Goal: Check status: Check status

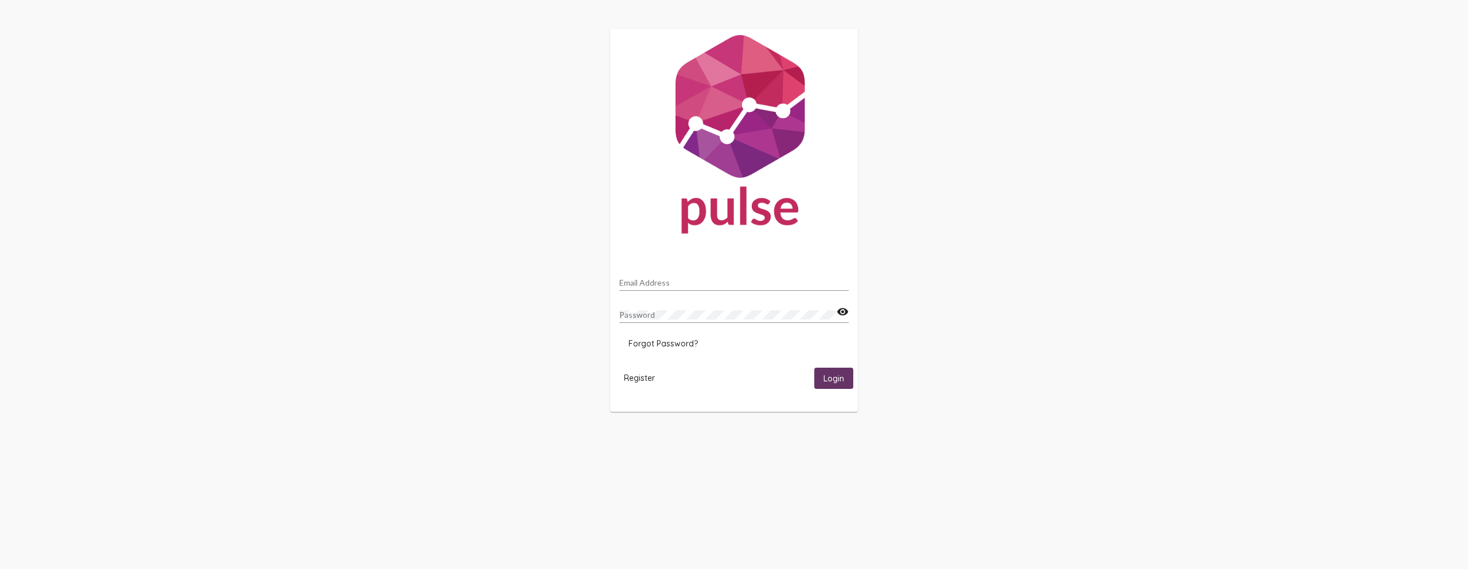
click at [707, 284] on input "Email Address" at bounding box center [733, 282] width 229 height 9
type input "[PERSON_NAME][EMAIL_ADDRESS][PERSON_NAME][DOMAIN_NAME]"
click at [814, 368] on button "Login" at bounding box center [833, 378] width 39 height 21
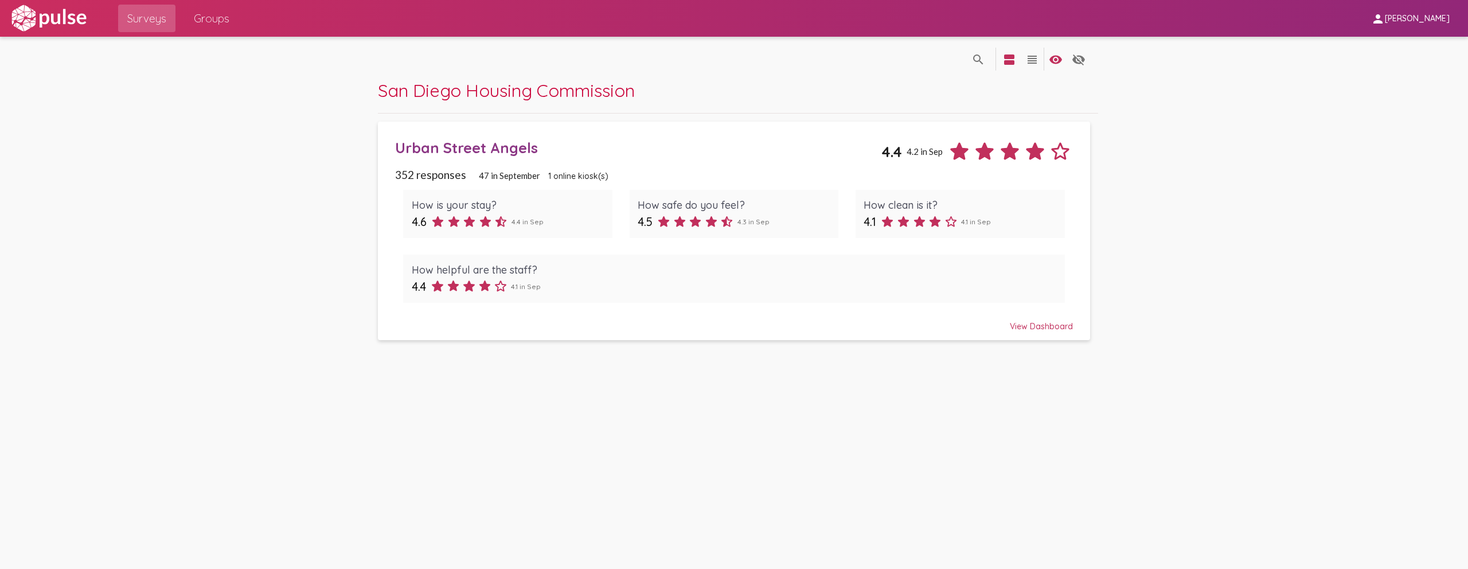
click at [424, 173] on span "352 responses" at bounding box center [430, 174] width 71 height 13
